Goal: Task Accomplishment & Management: Complete application form

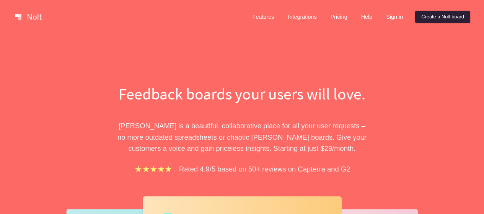
click at [429, 11] on link "Create a Nolt board" at bounding box center [442, 17] width 55 height 12
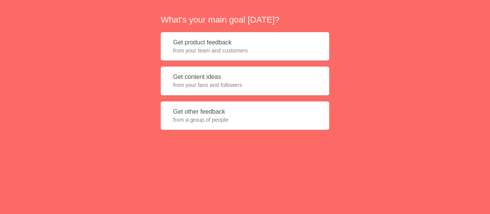
click at [259, 87] on span "from your fans and followers" at bounding box center [245, 85] width 144 height 8
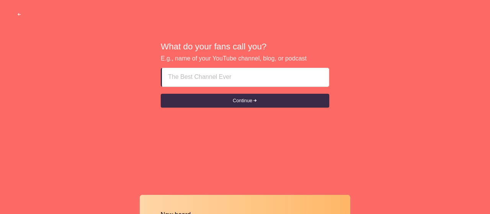
paste input "[DEMOGRAPHIC_DATA] call girls RAK [PHONE_NUMBER] RAK call girls in [GEOGRAPHIC_…"
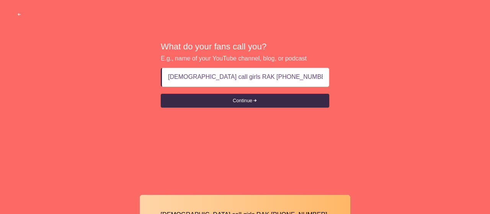
scroll to position [0, 6]
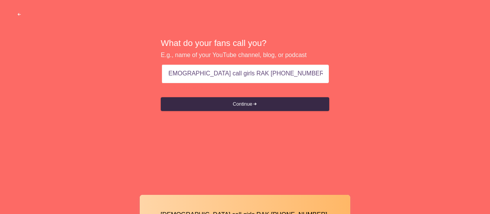
click at [161, 97] on button "Continue" at bounding box center [245, 104] width 168 height 14
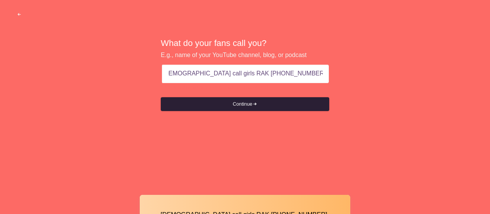
click at [244, 102] on button "Continue" at bounding box center [245, 104] width 168 height 14
click at [246, 106] on button "Continue" at bounding box center [245, 104] width 168 height 14
click at [264, 109] on button "Continue" at bounding box center [245, 104] width 168 height 14
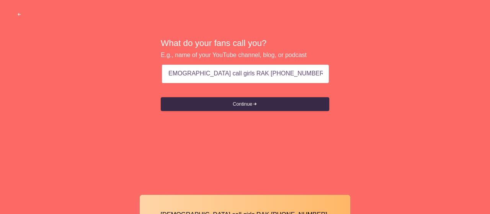
drag, startPoint x: 195, startPoint y: 74, endPoint x: 436, endPoint y: 74, distance: 241.3
click at [436, 74] on div "What do your fans call you? E.g., name of your YouTube channel, blog, or podcas…" at bounding box center [245, 75] width 490 height 150
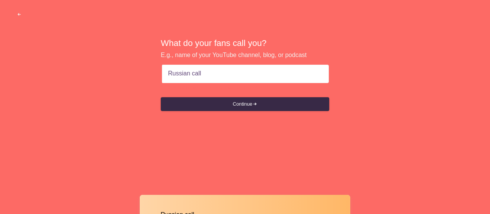
type input "Russian call"
click at [161, 97] on button "Continue" at bounding box center [245, 104] width 168 height 14
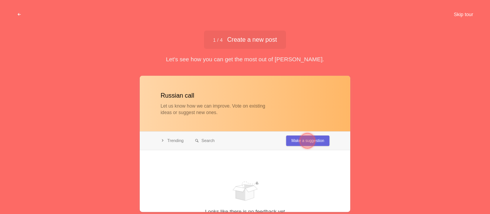
click at [466, 11] on button "Skip tour" at bounding box center [463, 15] width 38 height 14
